Goal: Entertainment & Leisure: Consume media (video, audio)

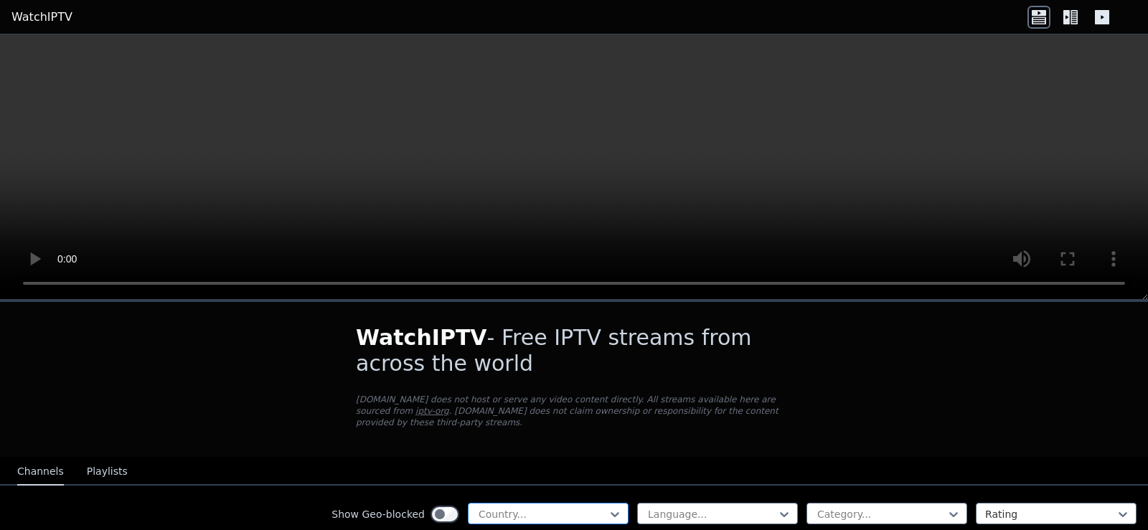
click at [594, 507] on div at bounding box center [542, 514] width 131 height 14
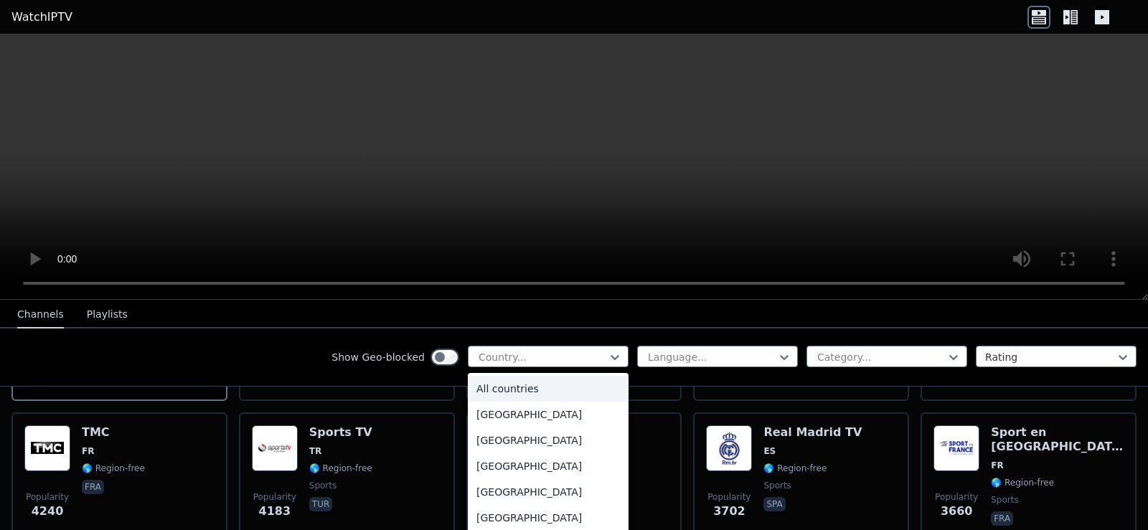
scroll to position [287, 0]
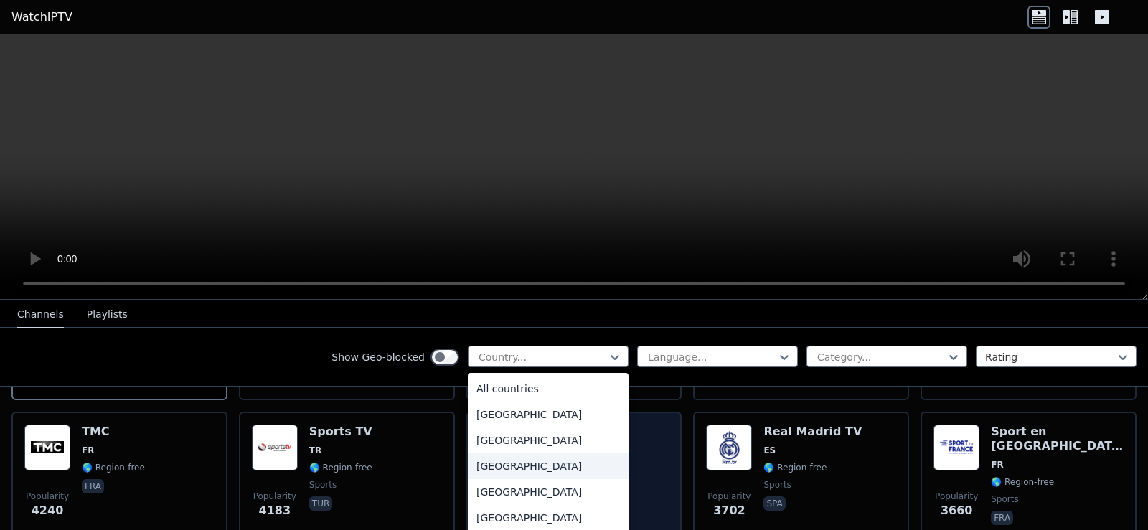
click at [509, 465] on div "[GEOGRAPHIC_DATA]" at bounding box center [548, 466] width 161 height 26
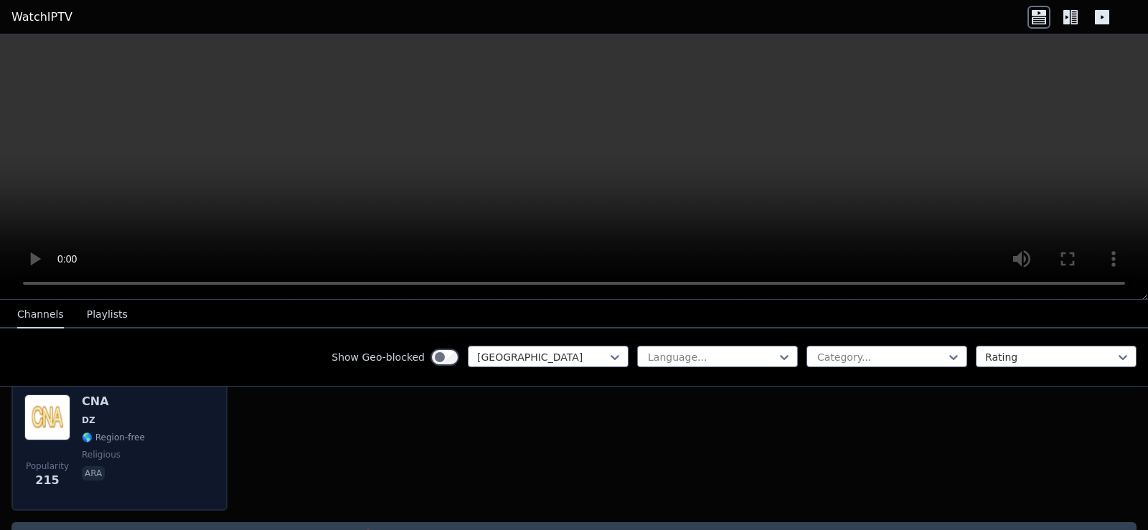
scroll to position [202, 0]
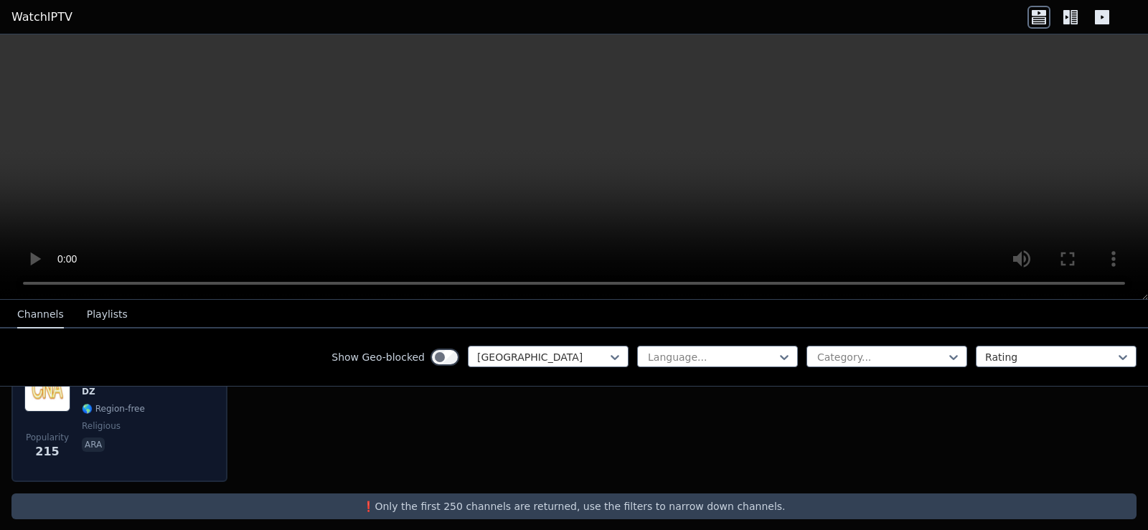
click at [105, 420] on span "religious" at bounding box center [101, 425] width 39 height 11
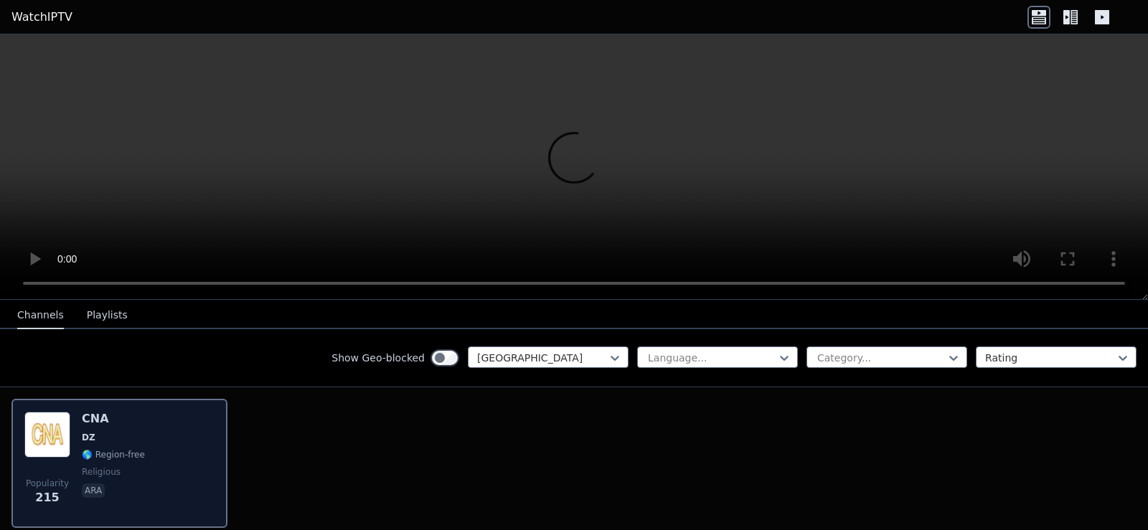
scroll to position [131, 0]
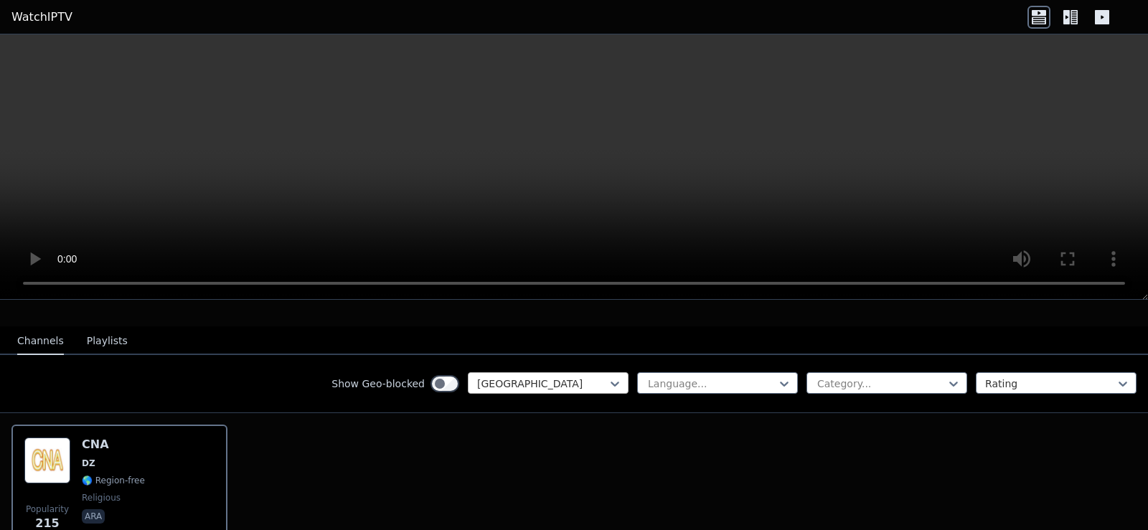
click at [547, 377] on div at bounding box center [542, 384] width 131 height 14
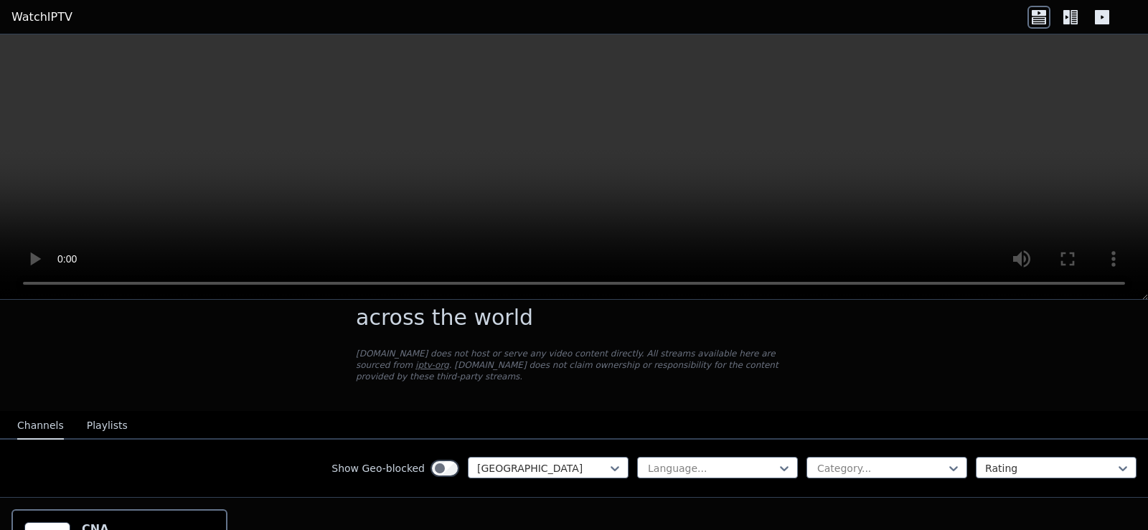
scroll to position [143, 0]
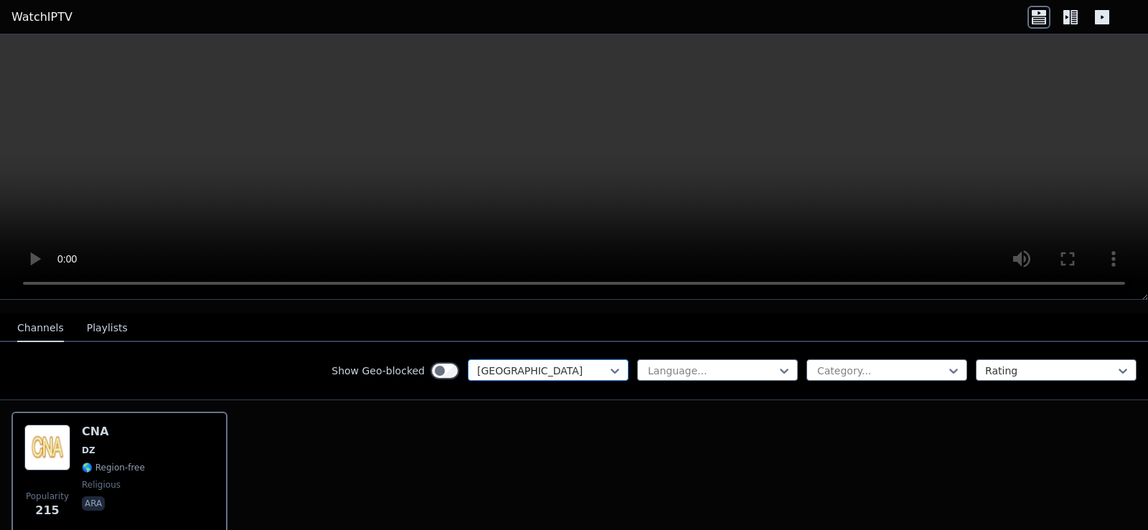
click at [568, 364] on div at bounding box center [542, 371] width 131 height 14
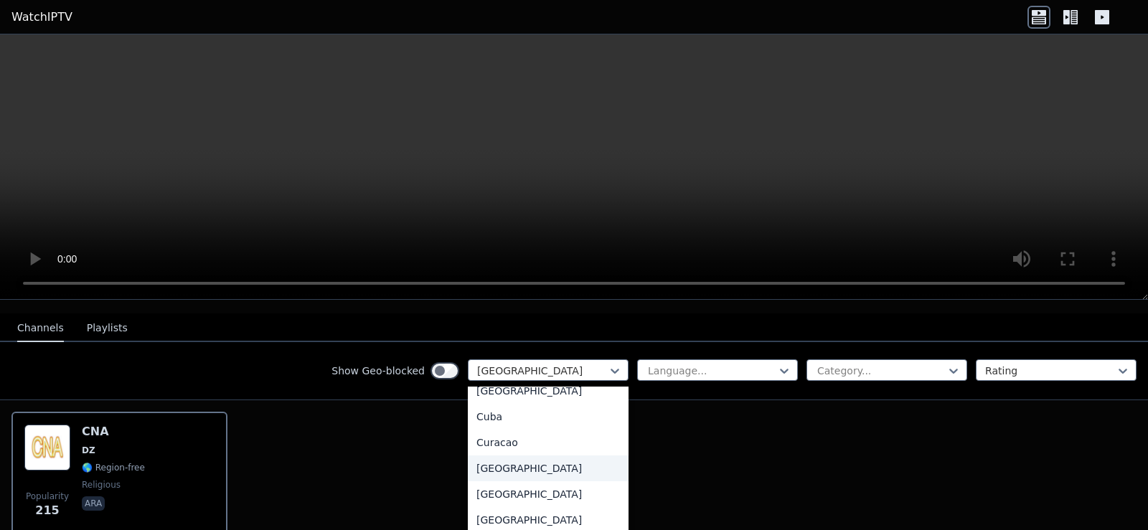
scroll to position [1434, 0]
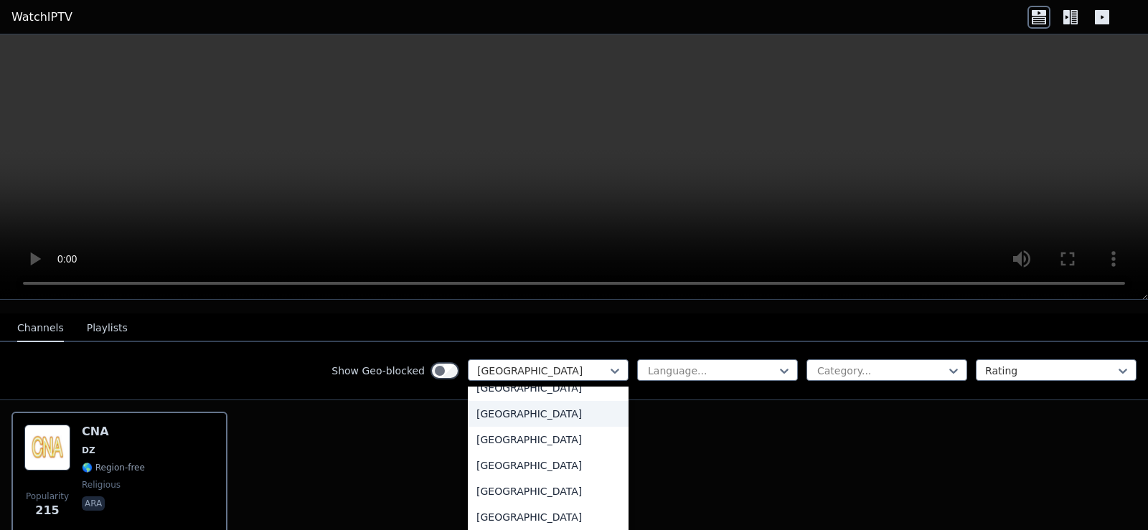
click at [515, 420] on div "[GEOGRAPHIC_DATA]" at bounding box center [548, 414] width 161 height 26
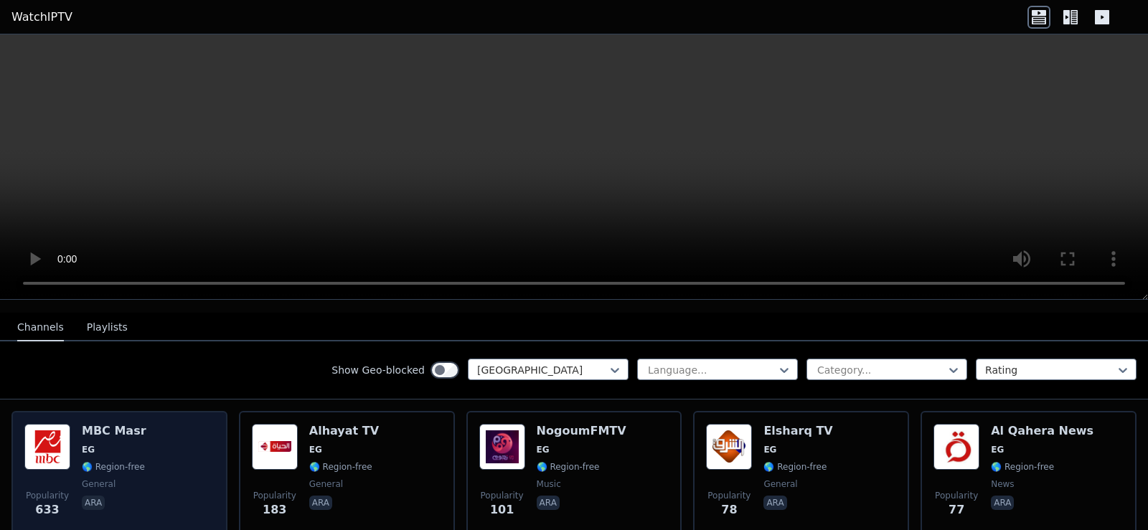
scroll to position [143, 0]
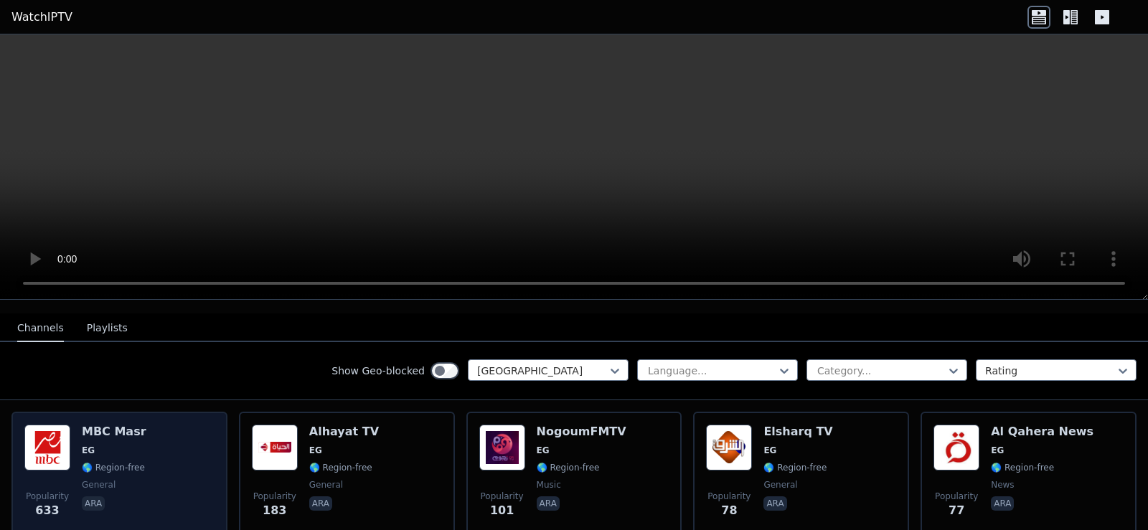
click at [160, 454] on div "Popularity 633 MBC Masr EG 🌎 Region-free general ara" at bounding box center [119, 476] width 190 height 103
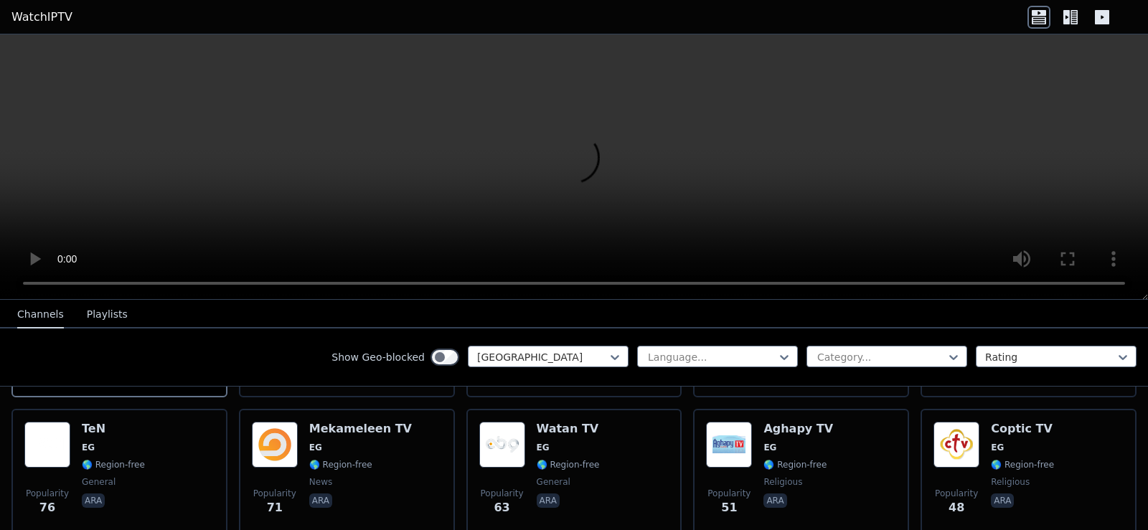
scroll to position [624, 0]
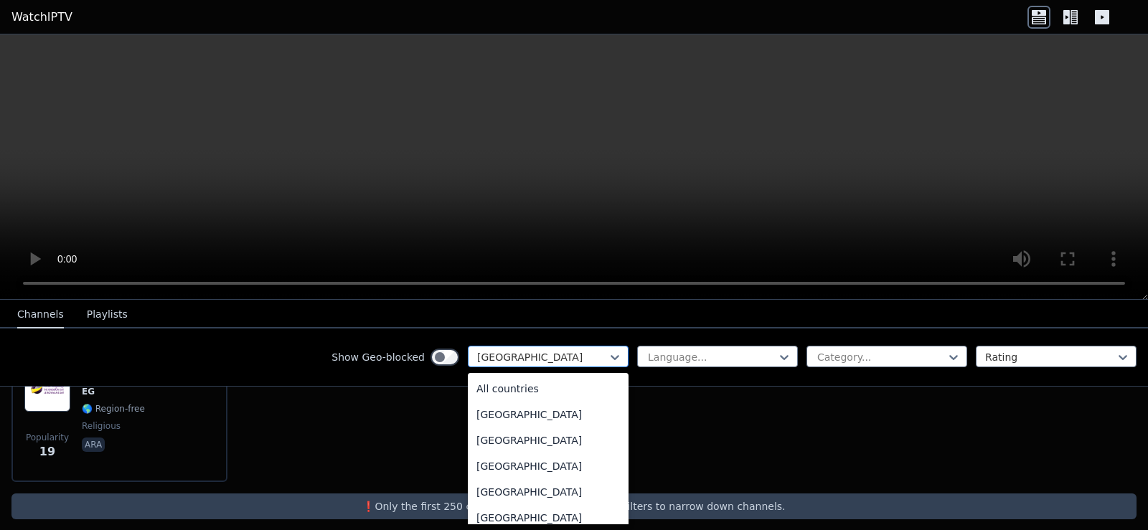
click at [592, 357] on div at bounding box center [542, 357] width 131 height 14
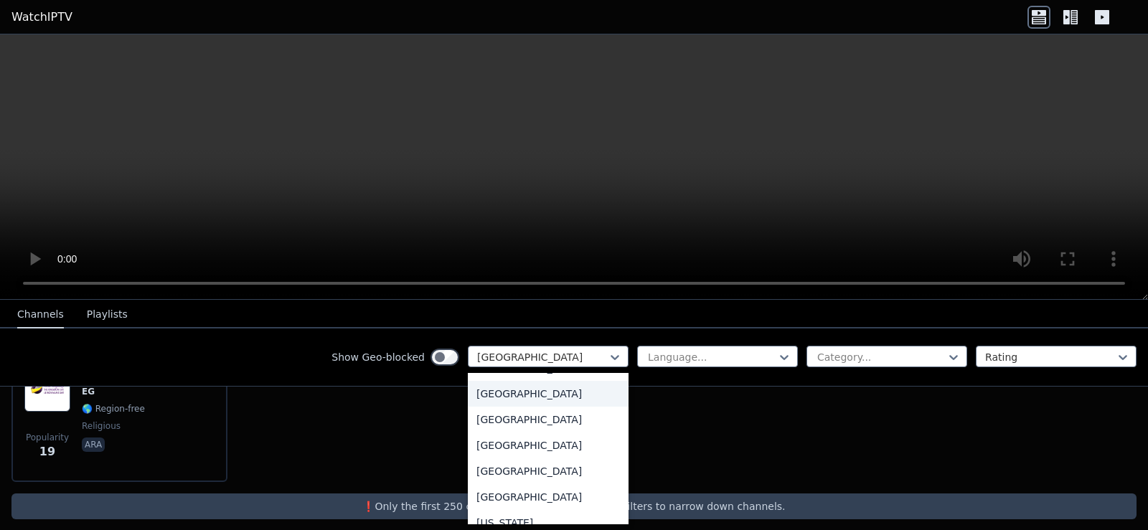
click at [512, 407] on div "[GEOGRAPHIC_DATA]" at bounding box center [548, 394] width 161 height 26
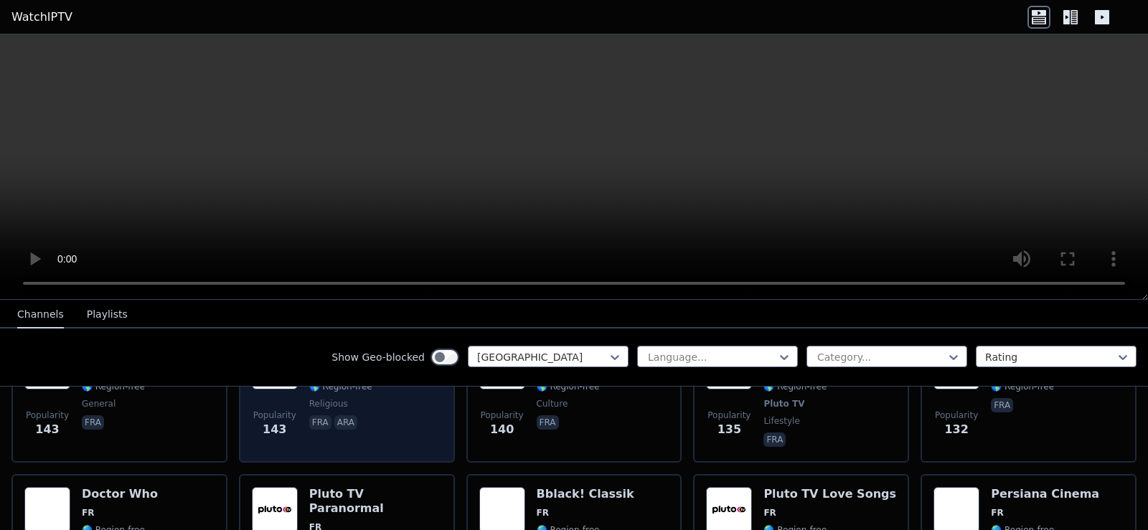
scroll to position [2008, 0]
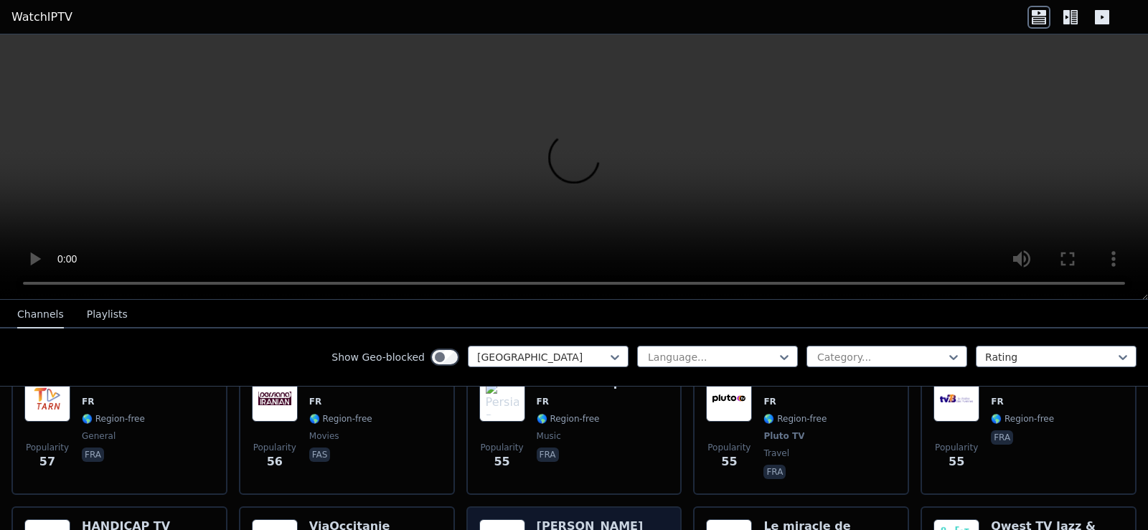
scroll to position [3801, 0]
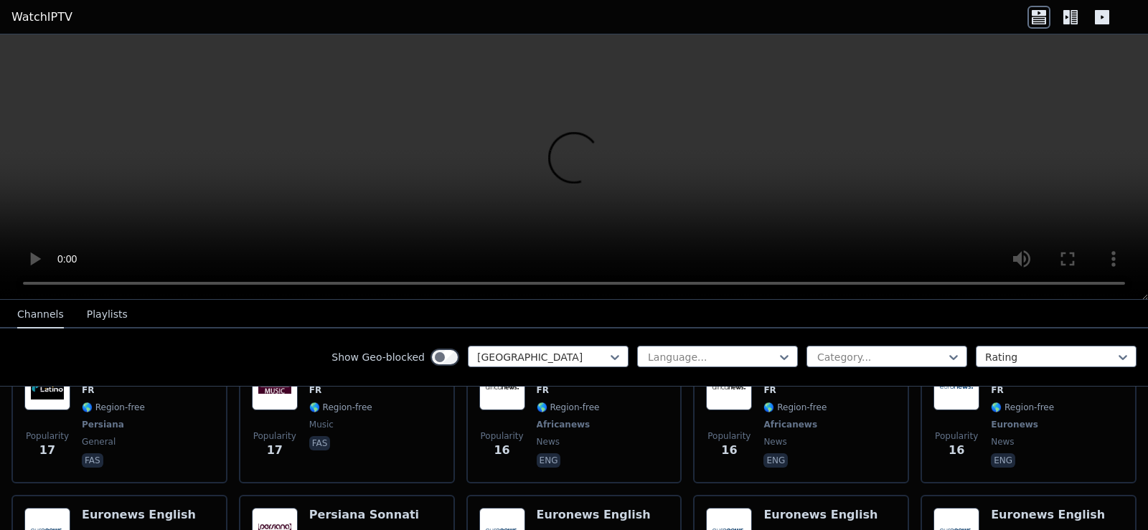
scroll to position [6256, 0]
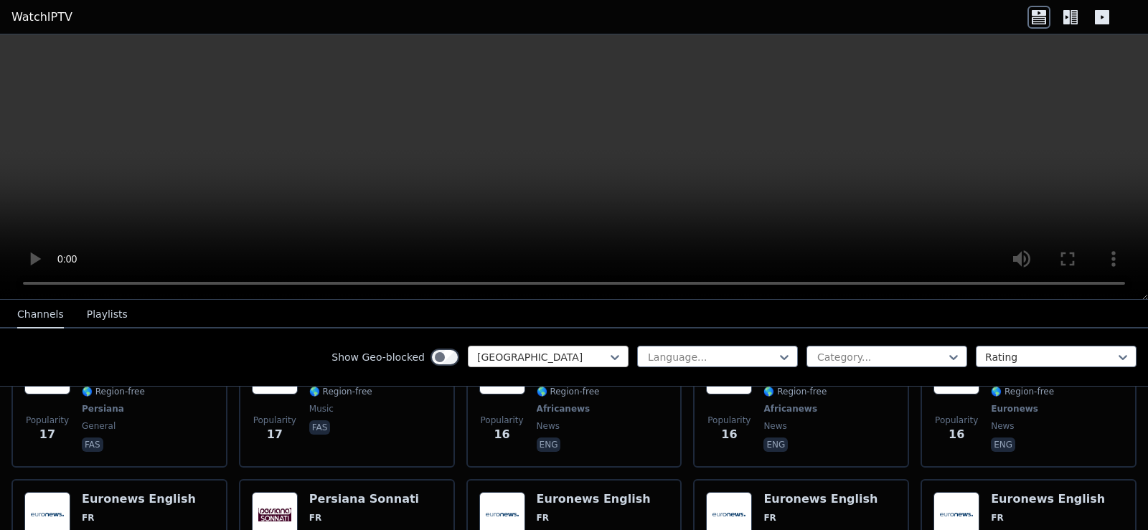
click at [554, 346] on div "[GEOGRAPHIC_DATA]" at bounding box center [548, 357] width 161 height 22
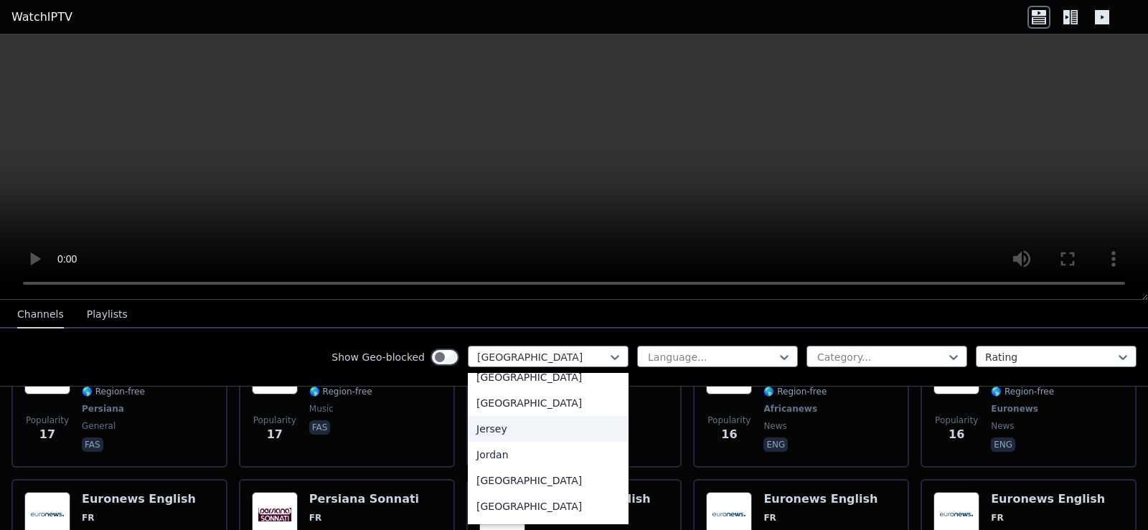
scroll to position [2367, 0]
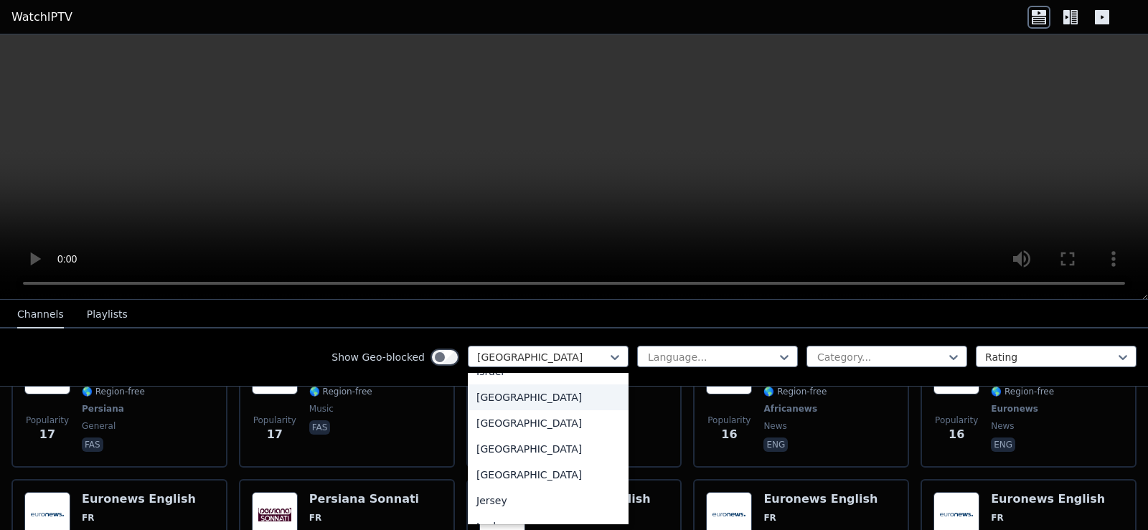
click at [486, 410] on div "[GEOGRAPHIC_DATA]" at bounding box center [548, 397] width 161 height 26
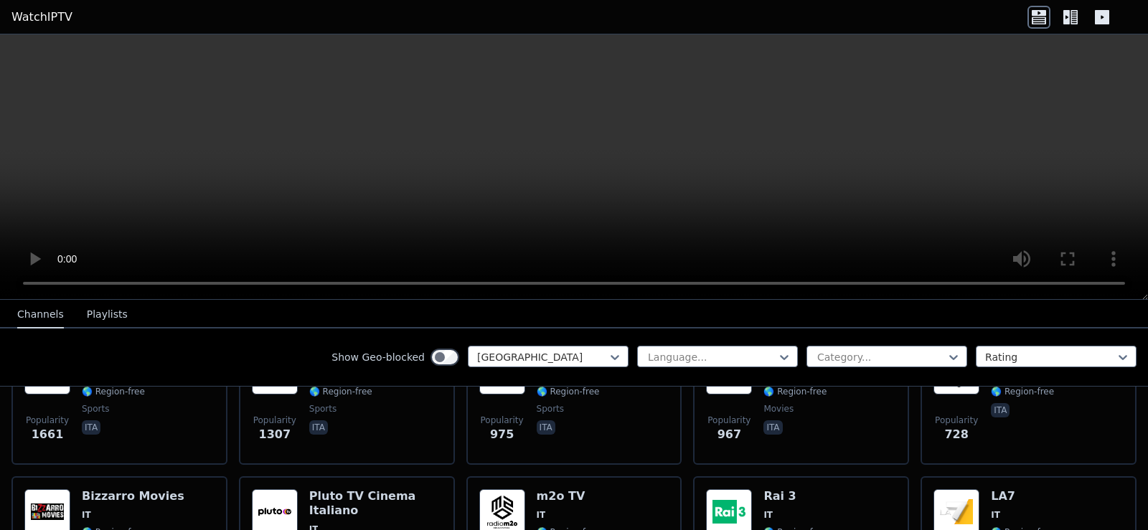
scroll to position [287, 0]
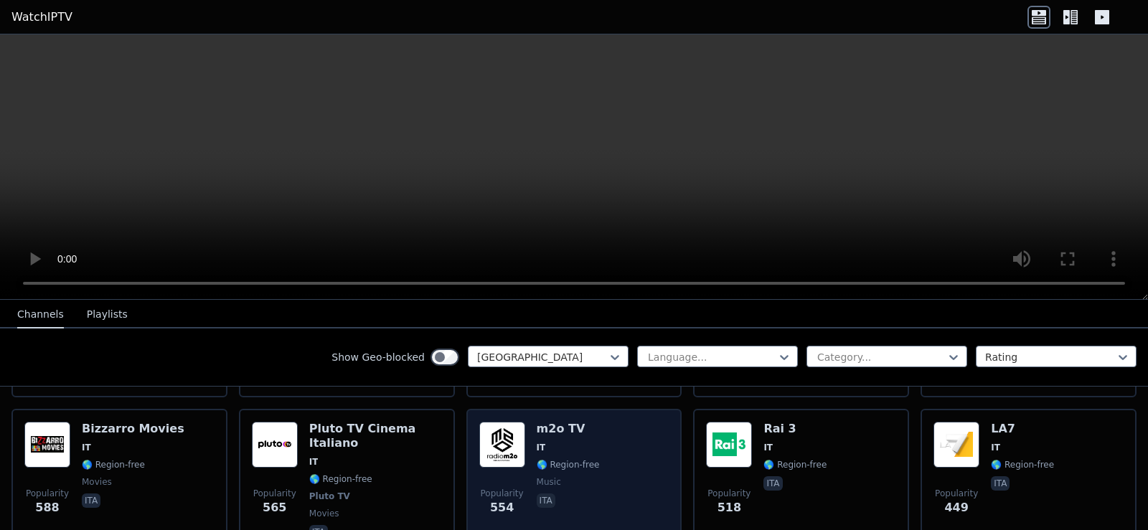
click at [556, 442] on div "m2o TV IT 🌎 Region-free music ita" at bounding box center [567, 482] width 63 height 120
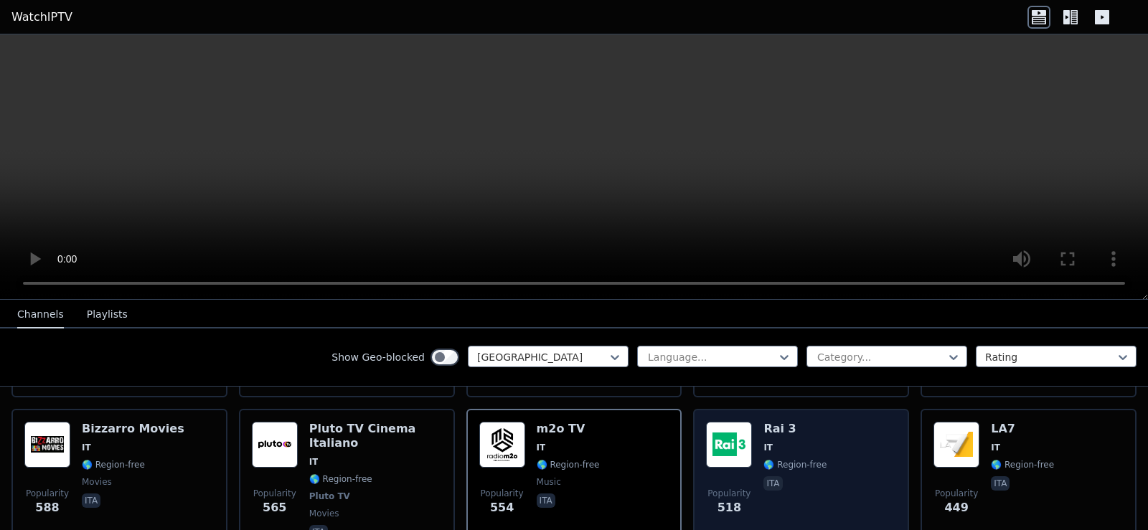
click at [763, 459] on span "🌎 Region-free" at bounding box center [794, 464] width 63 height 11
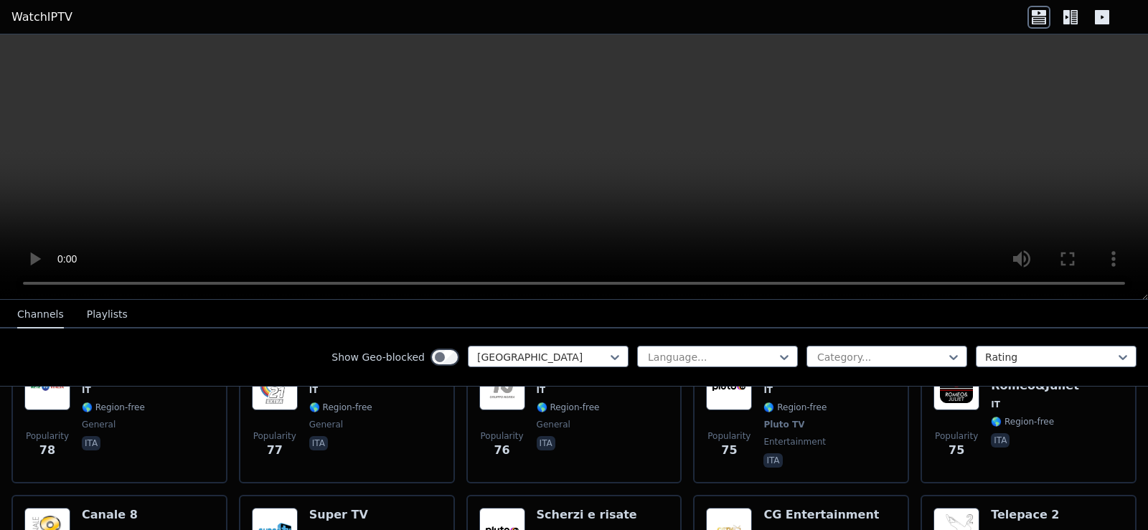
scroll to position [1526, 0]
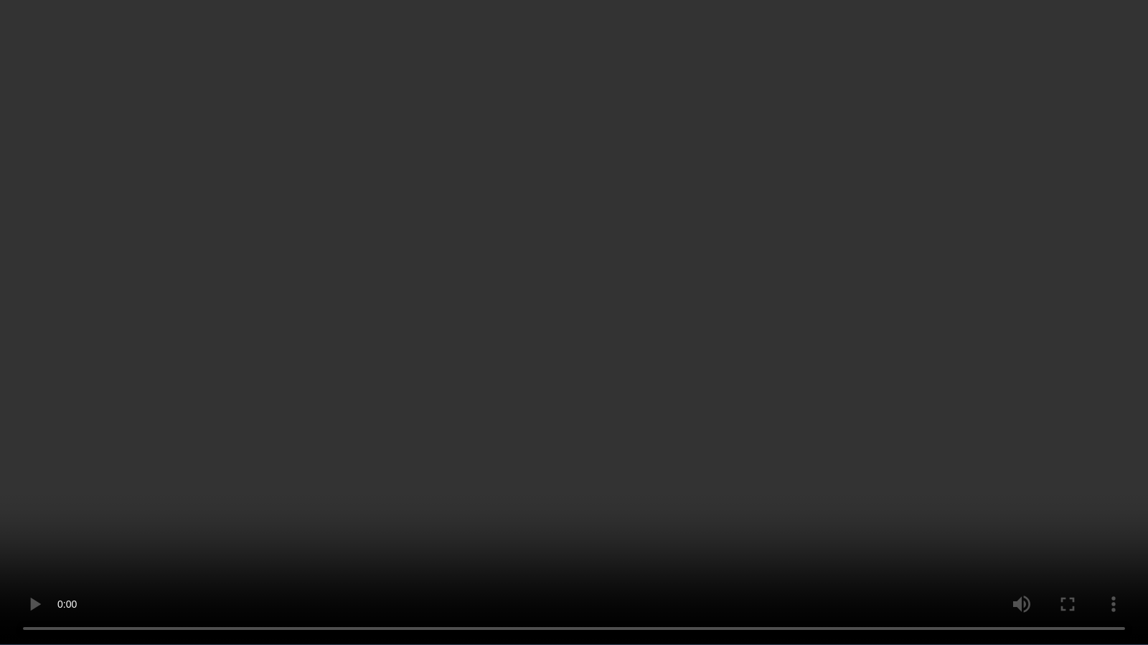
click at [1003, 372] on video at bounding box center [574, 322] width 1148 height 645
click at [886, 434] on video at bounding box center [574, 322] width 1148 height 645
click at [1036, 466] on video at bounding box center [574, 322] width 1148 height 645
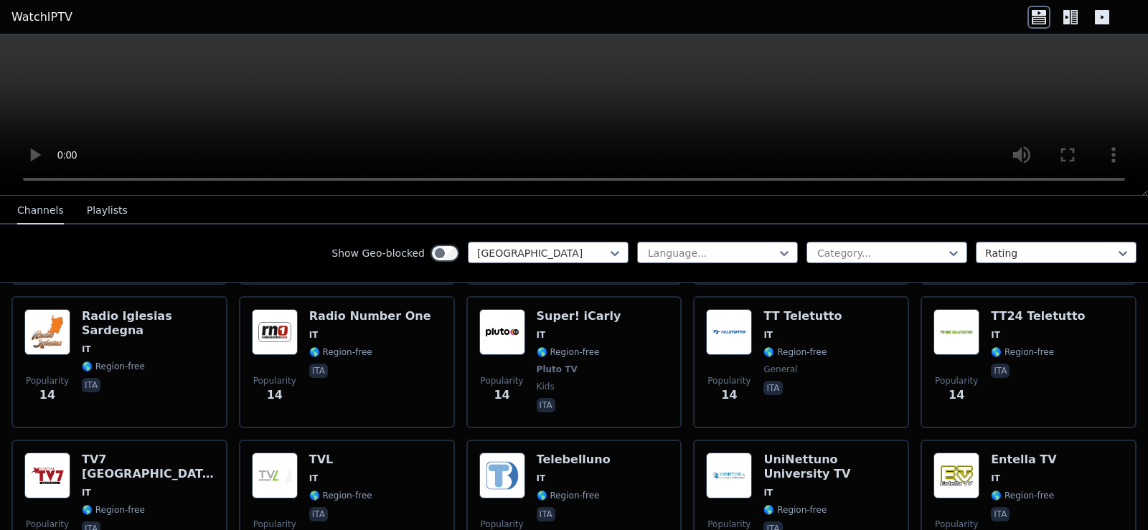
scroll to position [5323, 0]
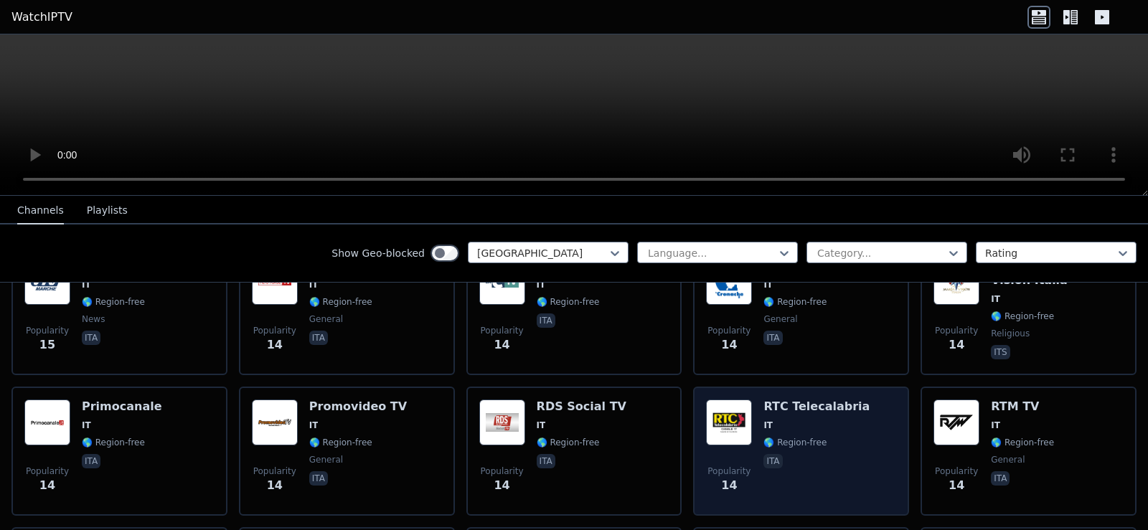
click at [796, 399] on div "RTC Telecalabria IT 🌎 Region-free ita" at bounding box center [816, 450] width 106 height 103
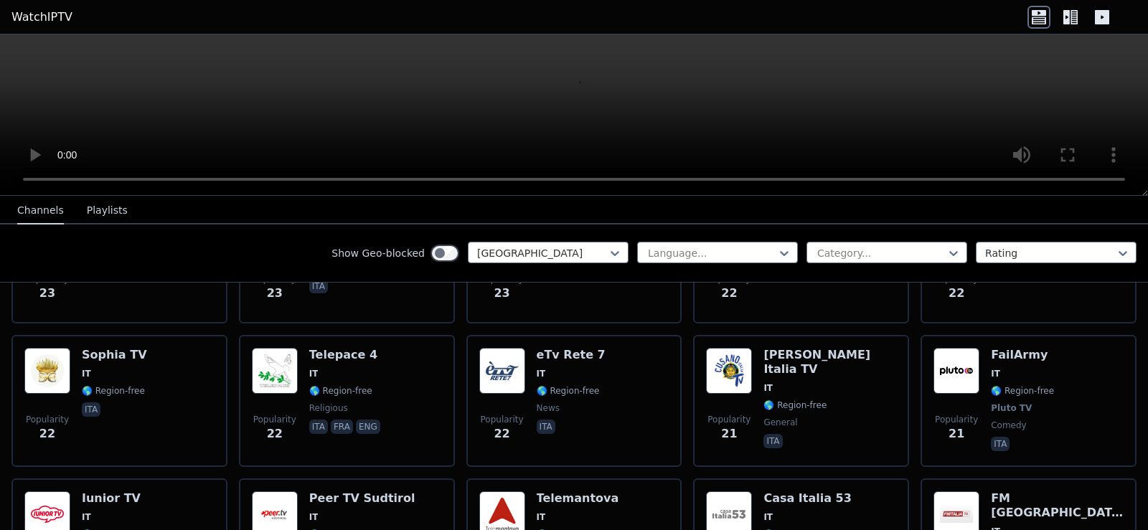
scroll to position [3387, 0]
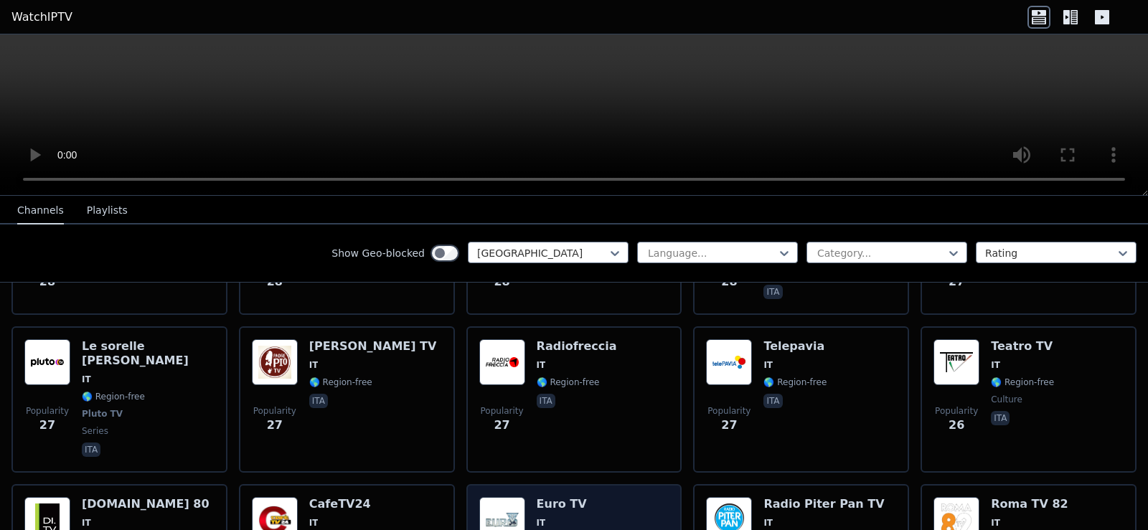
click at [549, 517] on span "IT" at bounding box center [567, 522] width 63 height 11
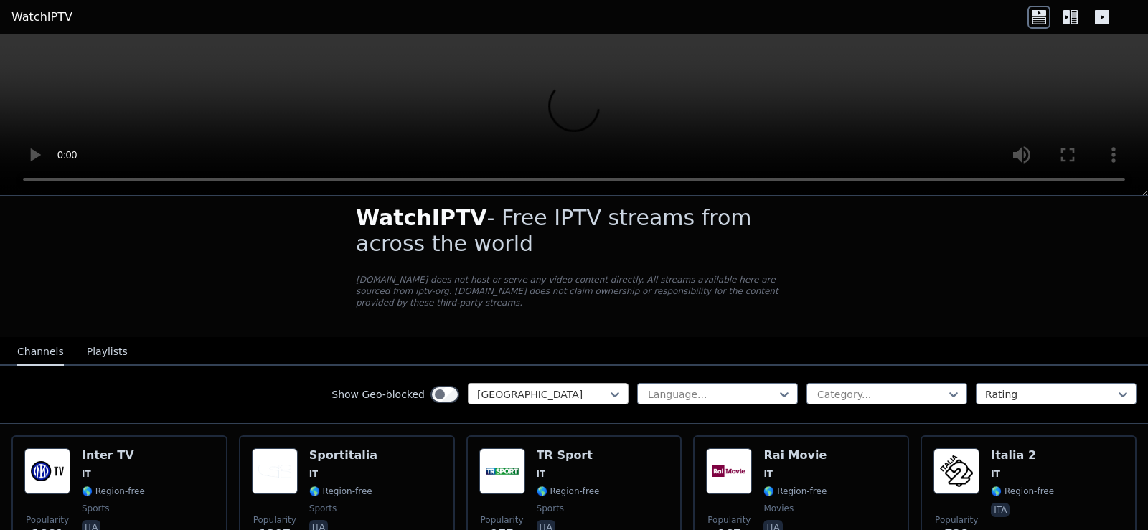
scroll to position [0, 0]
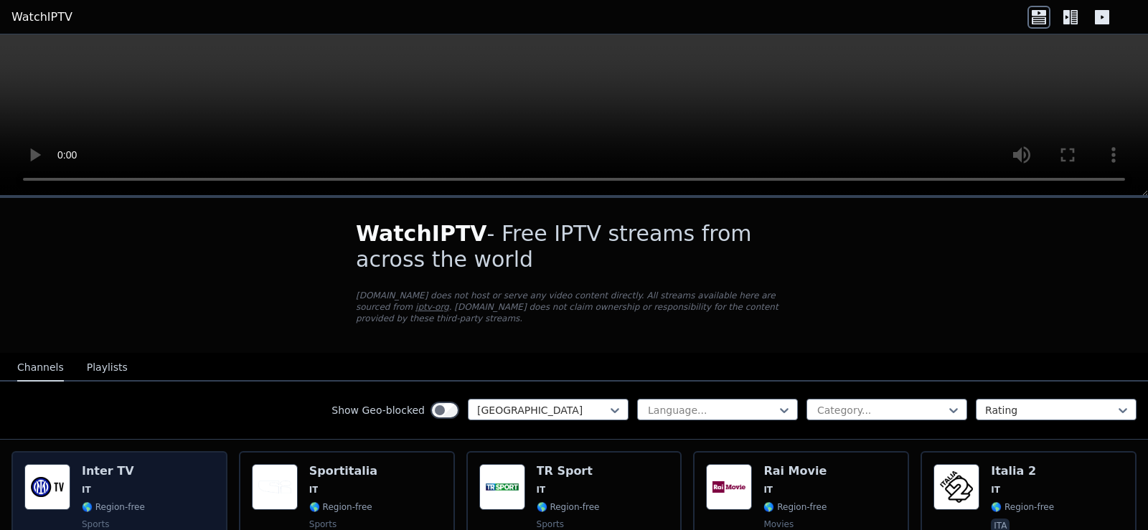
click at [118, 484] on span "IT" at bounding box center [113, 489] width 63 height 11
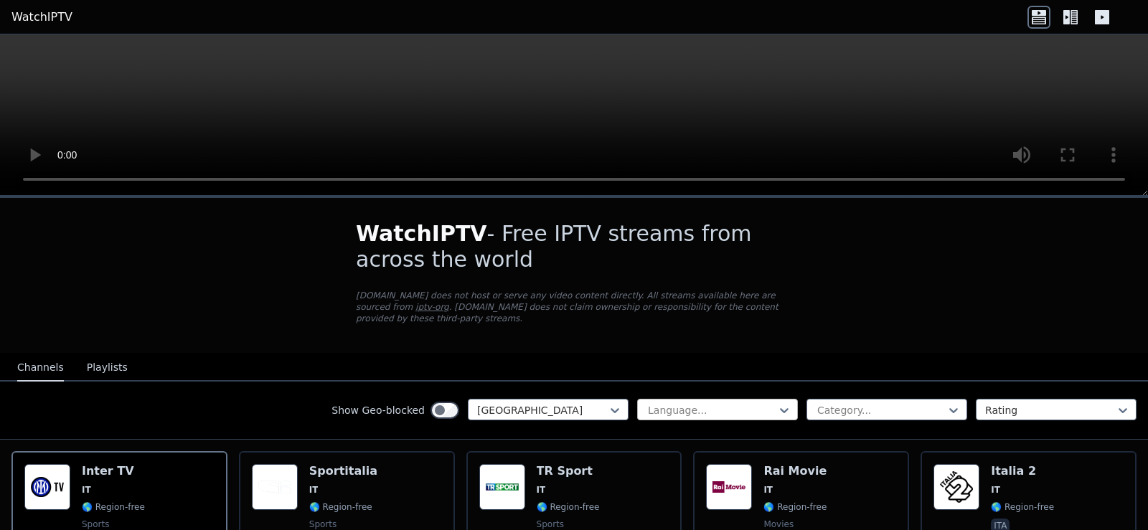
click at [718, 403] on div at bounding box center [711, 410] width 131 height 14
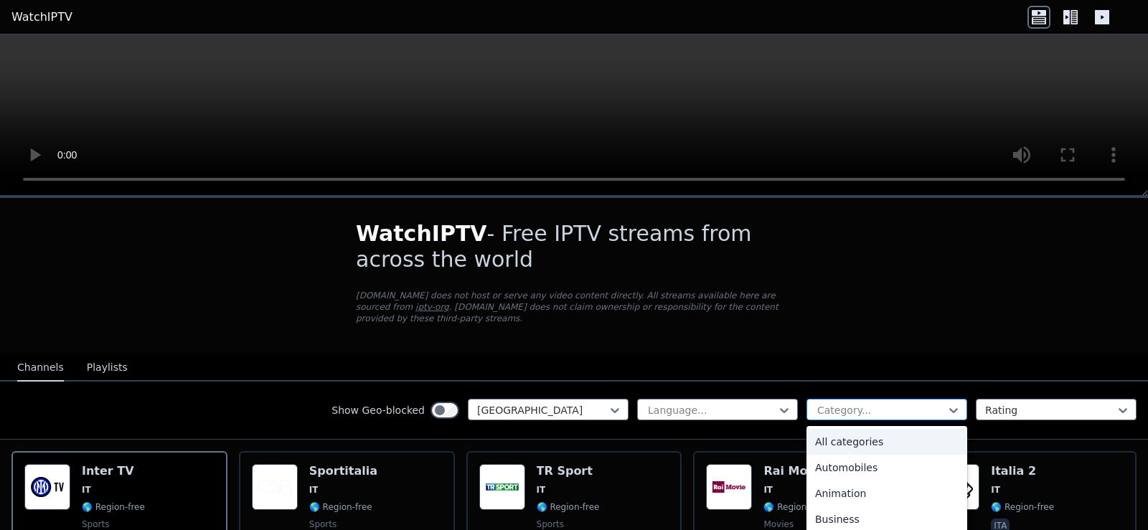
click at [852, 403] on div at bounding box center [880, 410] width 131 height 14
click at [828, 460] on div "Sports" at bounding box center [886, 468] width 161 height 26
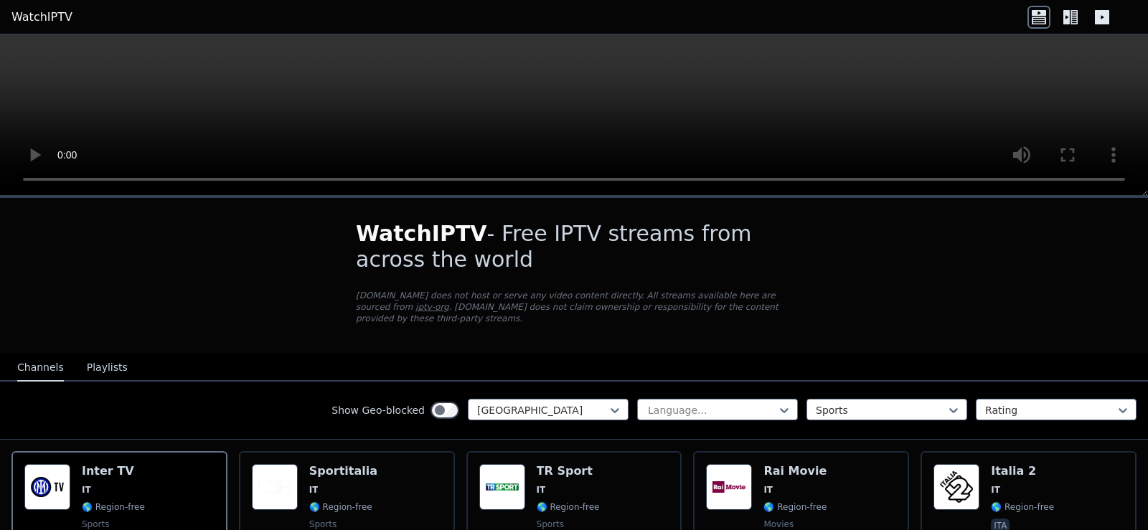
scroll to position [102, 0]
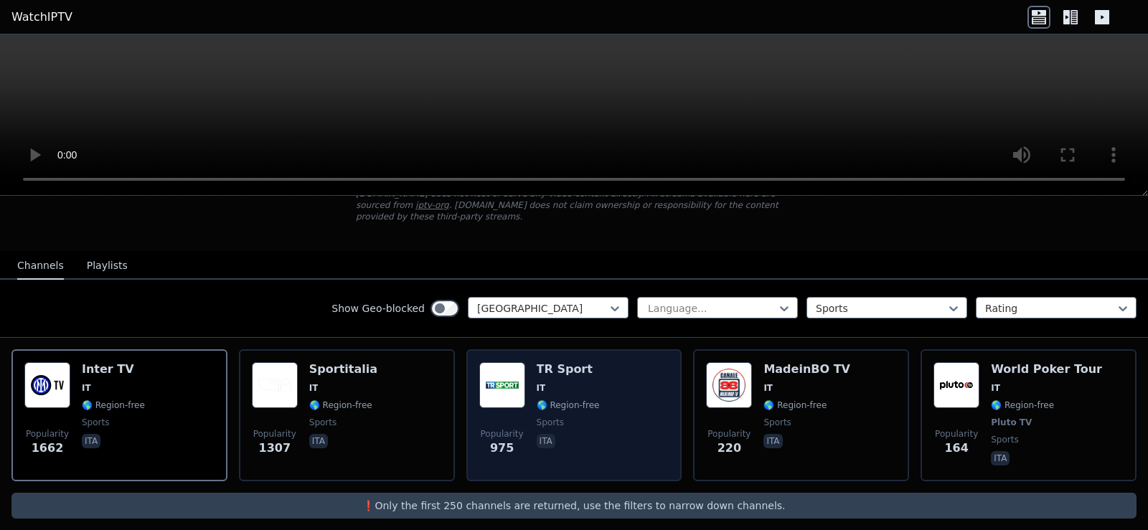
click at [577, 399] on span "🌎 Region-free" at bounding box center [567, 404] width 63 height 11
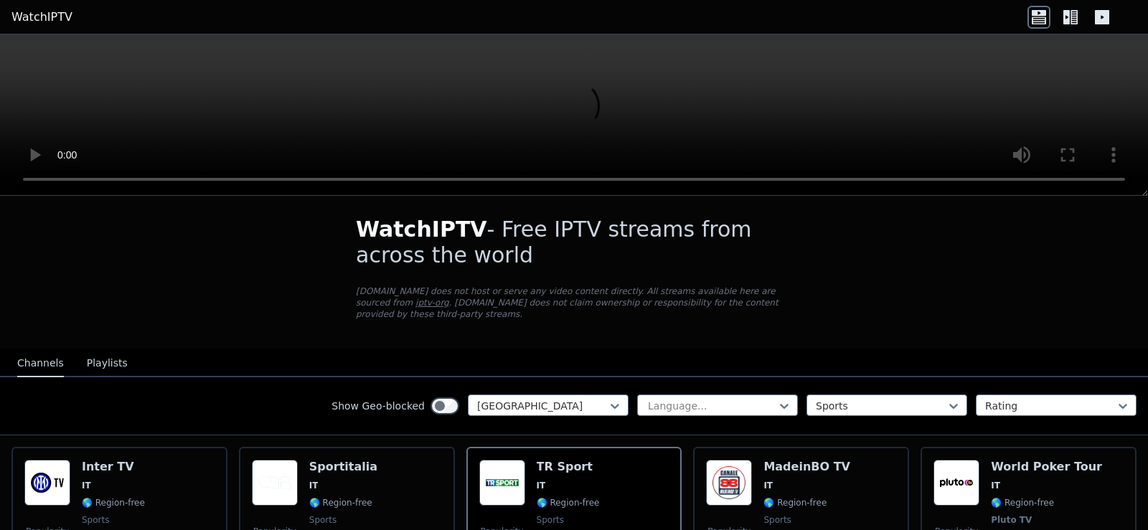
scroll to position [0, 0]
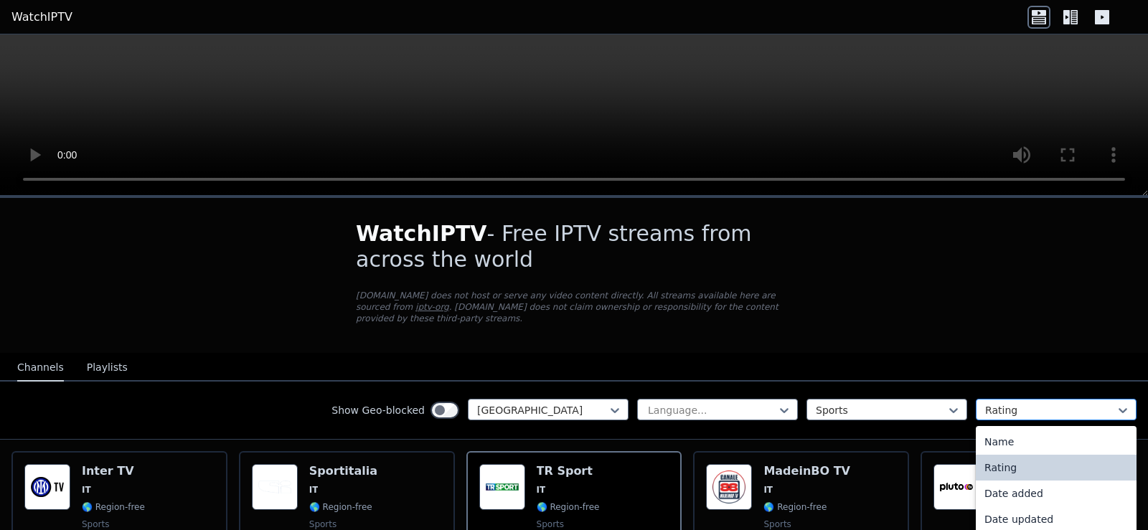
click at [1041, 404] on div at bounding box center [1050, 410] width 131 height 14
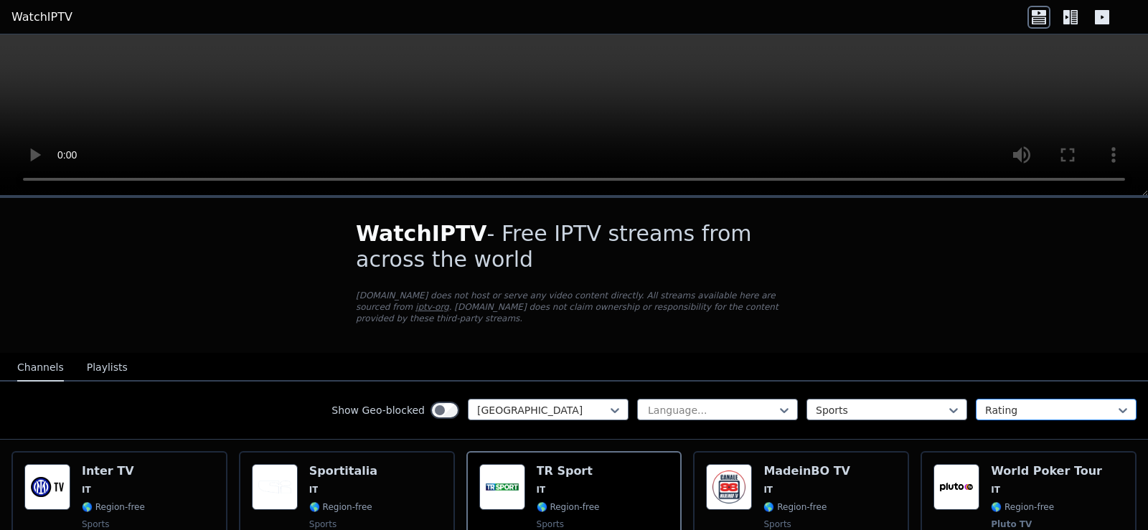
click at [1041, 404] on div at bounding box center [1050, 410] width 131 height 14
click at [593, 403] on div at bounding box center [542, 410] width 131 height 14
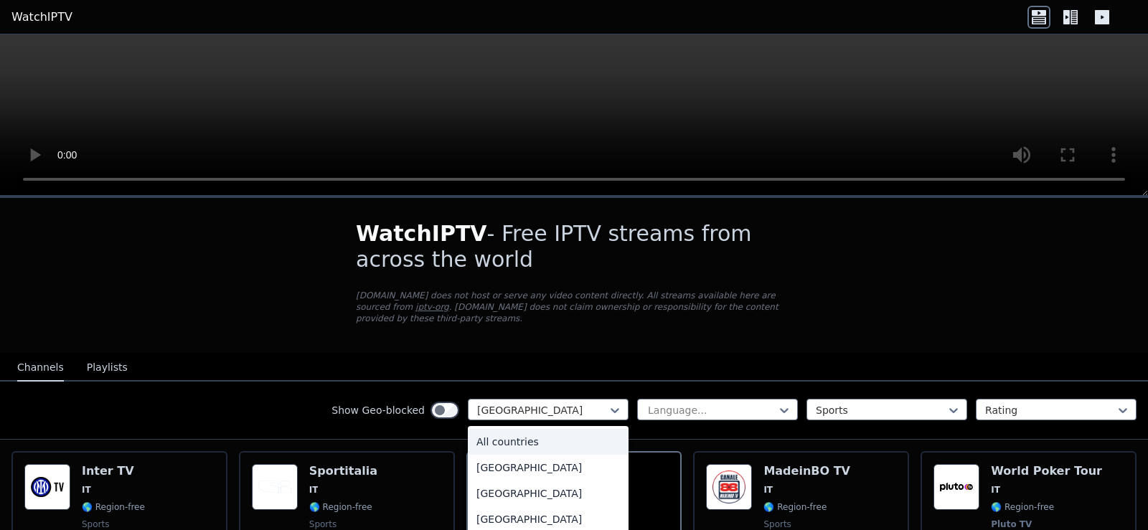
click at [510, 429] on div "All countries" at bounding box center [548, 442] width 161 height 26
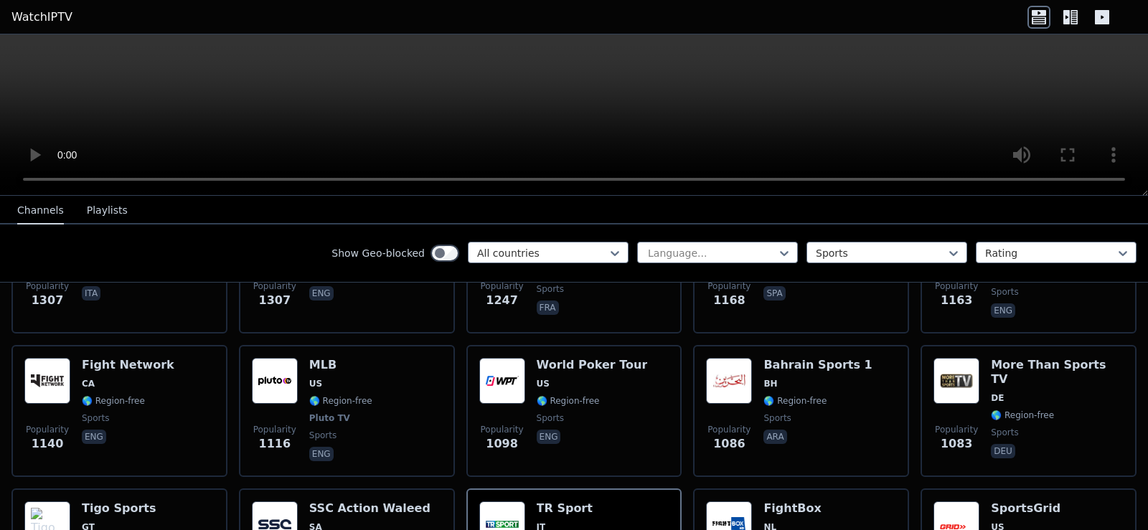
scroll to position [644, 0]
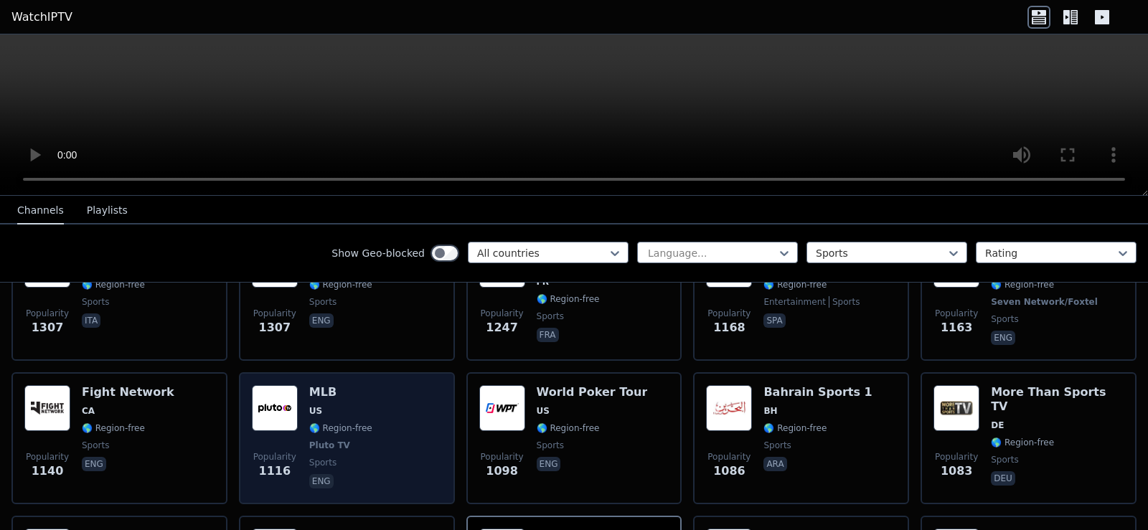
click at [361, 440] on span "Pluto TV" at bounding box center [340, 445] width 63 height 11
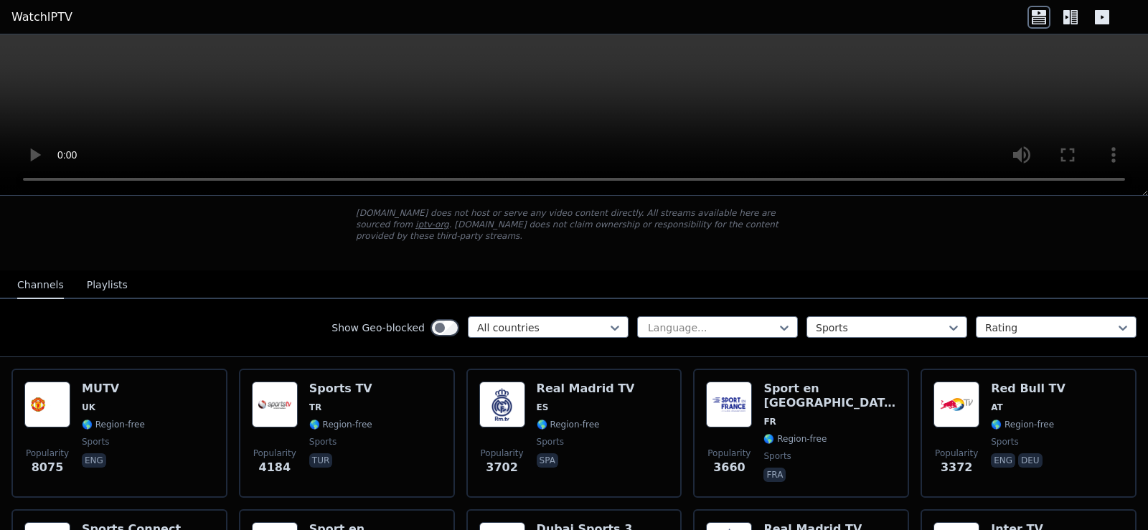
scroll to position [70, 0]
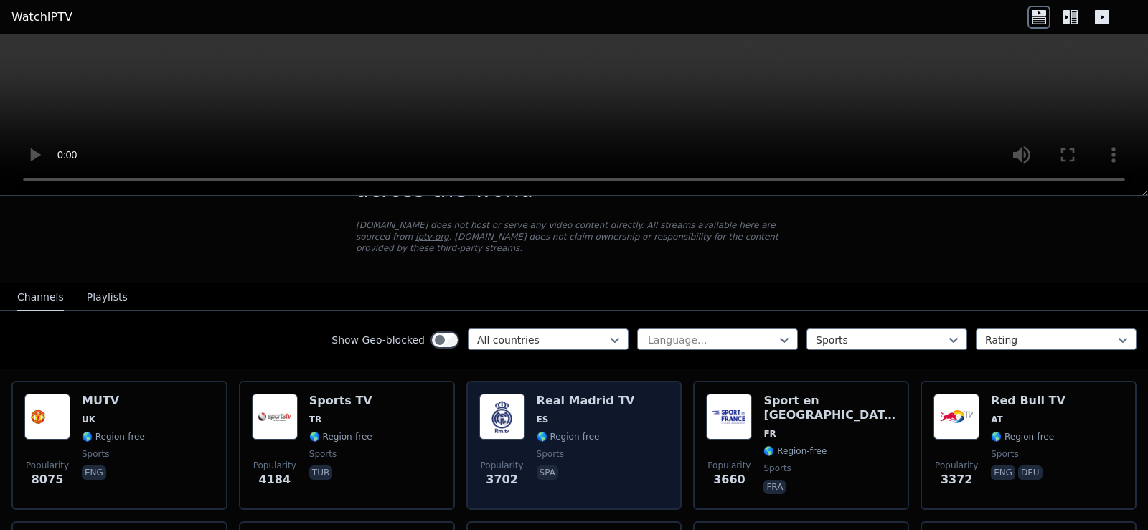
click at [595, 431] on span "🌎 Region-free" at bounding box center [585, 436] width 98 height 11
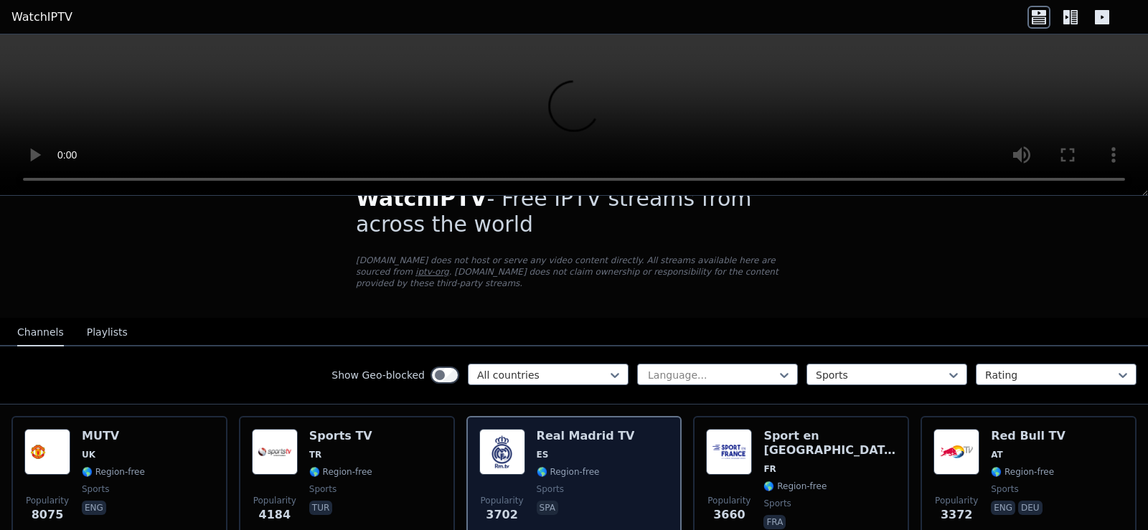
scroll to position [0, 0]
